Goal: Communication & Community: Answer question/provide support

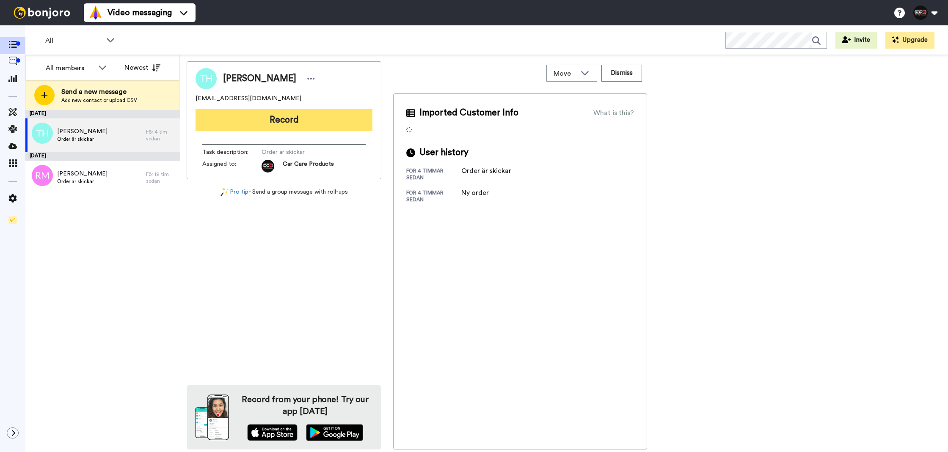
click at [304, 116] on button "Record" at bounding box center [284, 120] width 177 height 22
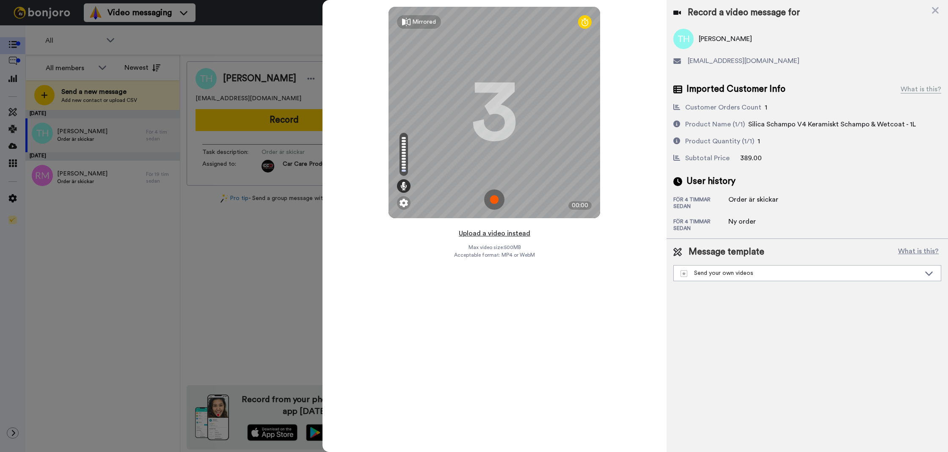
click at [496, 237] on button "Upload a video instead" at bounding box center [494, 233] width 77 height 11
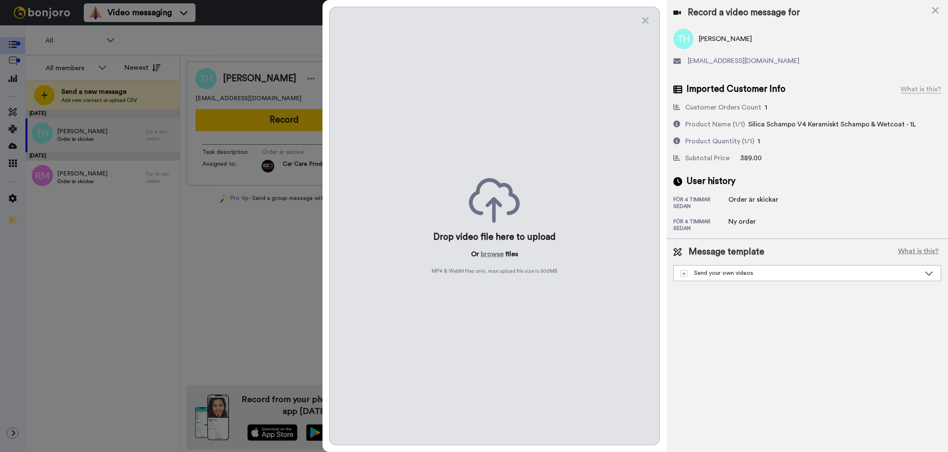
click at [502, 259] on p "Or browse files" at bounding box center [494, 254] width 47 height 10
click at [502, 255] on button "browse" at bounding box center [492, 254] width 23 height 10
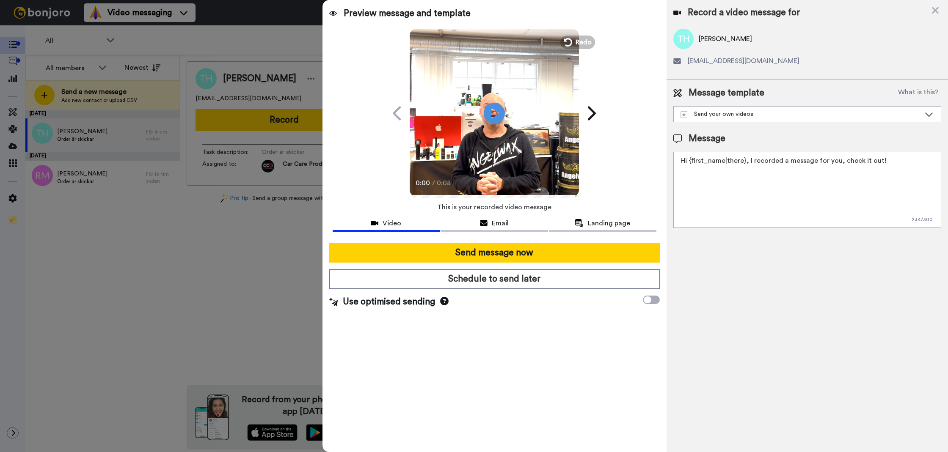
click at [784, 188] on textarea "Hi {first_name|there}, I recorded a message for you, check it out!" at bounding box center [807, 190] width 268 height 76
paste textarea "Tack för att du handlar hos oss! Välkommen åter. Tycker du att Silica Schampo V…"
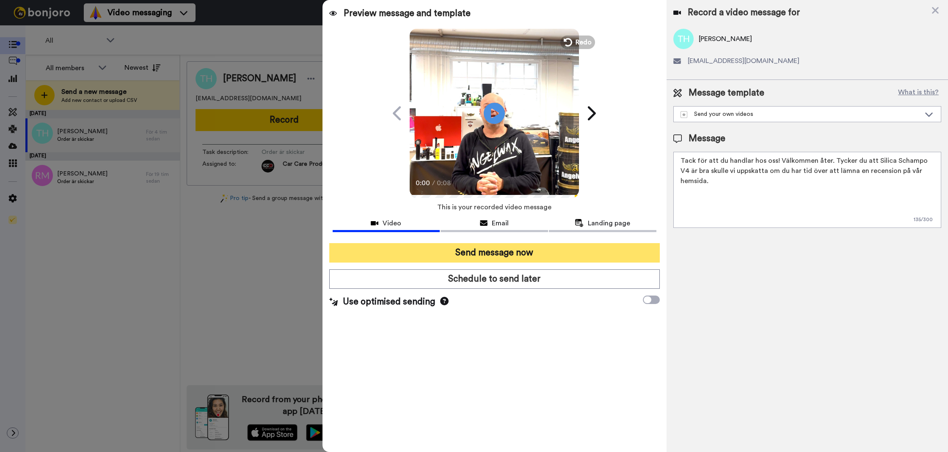
type textarea "Tack för att du handlar hos oss! Välkommen åter. Tycker du att Silica Schampo V…"
click at [493, 250] on button "Send message now" at bounding box center [494, 252] width 331 height 19
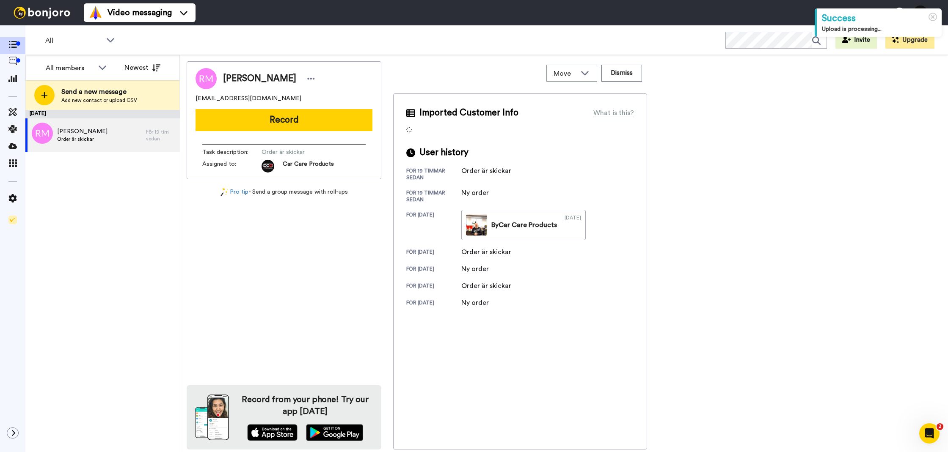
click at [331, 132] on div "Ronnie Mattsson mattsson.ronnie@gmail.com Record Task description : Order är sk…" at bounding box center [284, 120] width 195 height 118
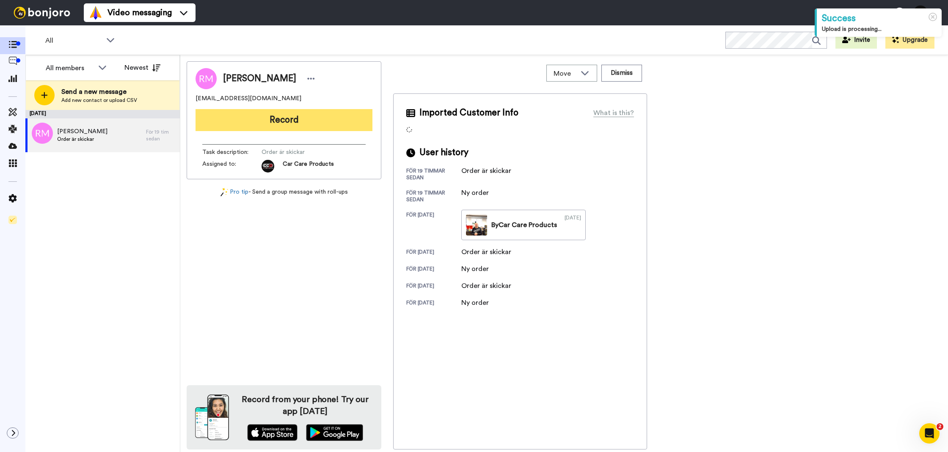
click at [328, 125] on button "Record" at bounding box center [284, 120] width 177 height 22
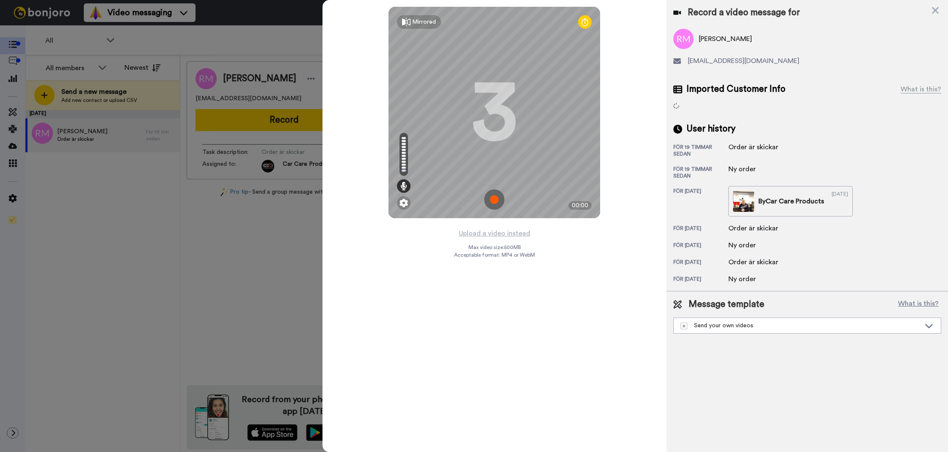
click at [532, 235] on div "Upload a video instead Max video size: 500 MB Acceptable format: MP4 or WebM" at bounding box center [494, 335] width 81 height 215
click at [502, 237] on button "Upload a video instead" at bounding box center [494, 233] width 77 height 11
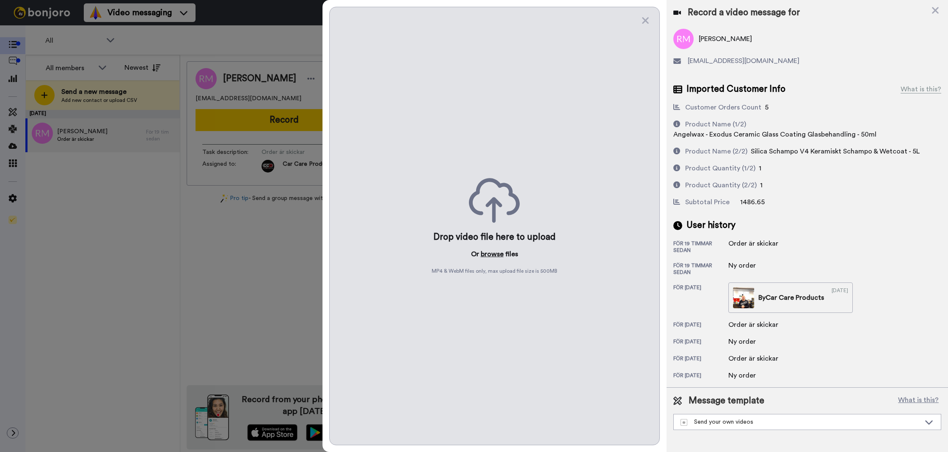
click at [490, 253] on button "browse" at bounding box center [492, 254] width 23 height 10
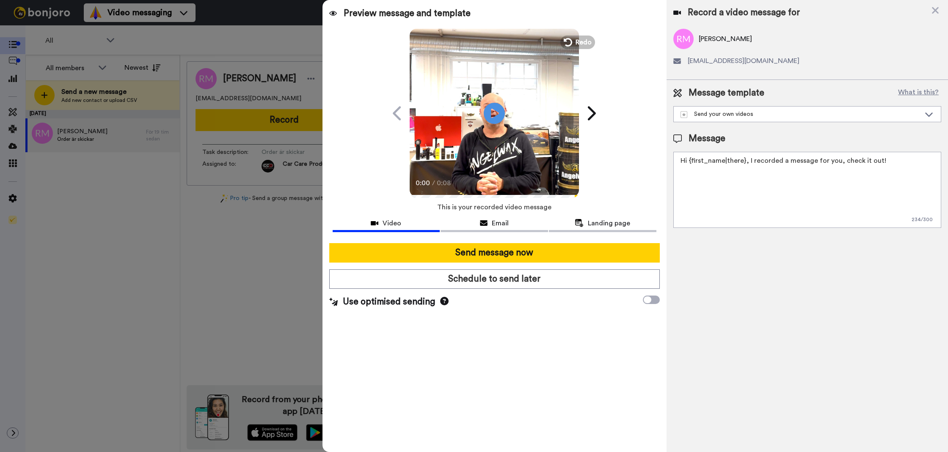
click at [830, 169] on textarea "Hi {first_name|there}, I recorded a message for you, check it out!" at bounding box center [807, 190] width 268 height 76
paste textarea "Tack för att du handlar hos oss! Välkommen åter. Tycker du att Silica Schampo V…"
type textarea "Tack för att du handlar hos oss! Välkommen åter. Tycker du att Silica Schampo V…"
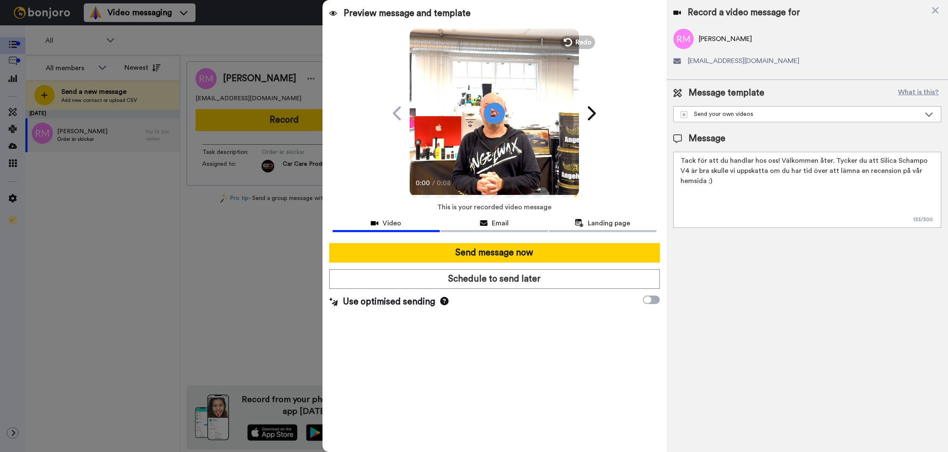
click at [678, 235] on div "Record a video message for Ronnie Mattsson mattsson.ronnie@gmail.com Message te…" at bounding box center [807, 226] width 281 height 452
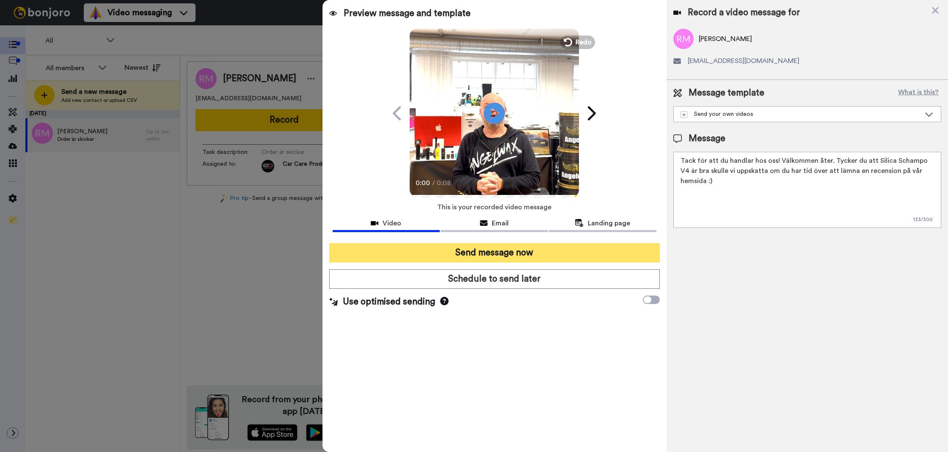
click at [587, 248] on button "Send message now" at bounding box center [494, 252] width 331 height 19
